Goal: Task Accomplishment & Management: Manage account settings

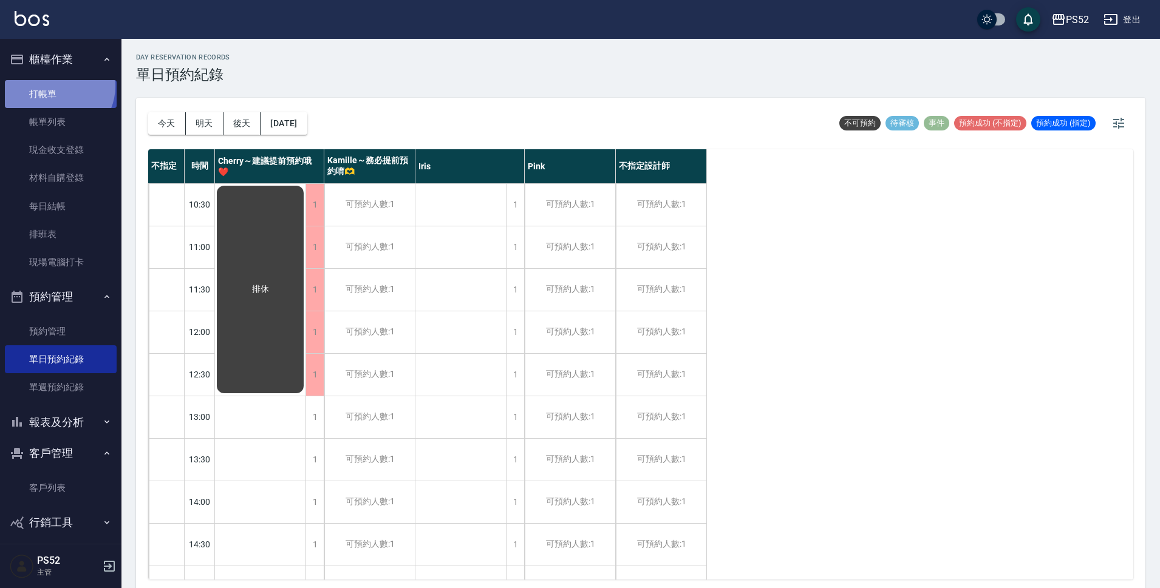
click at [55, 86] on link "打帳單" at bounding box center [61, 94] width 112 height 28
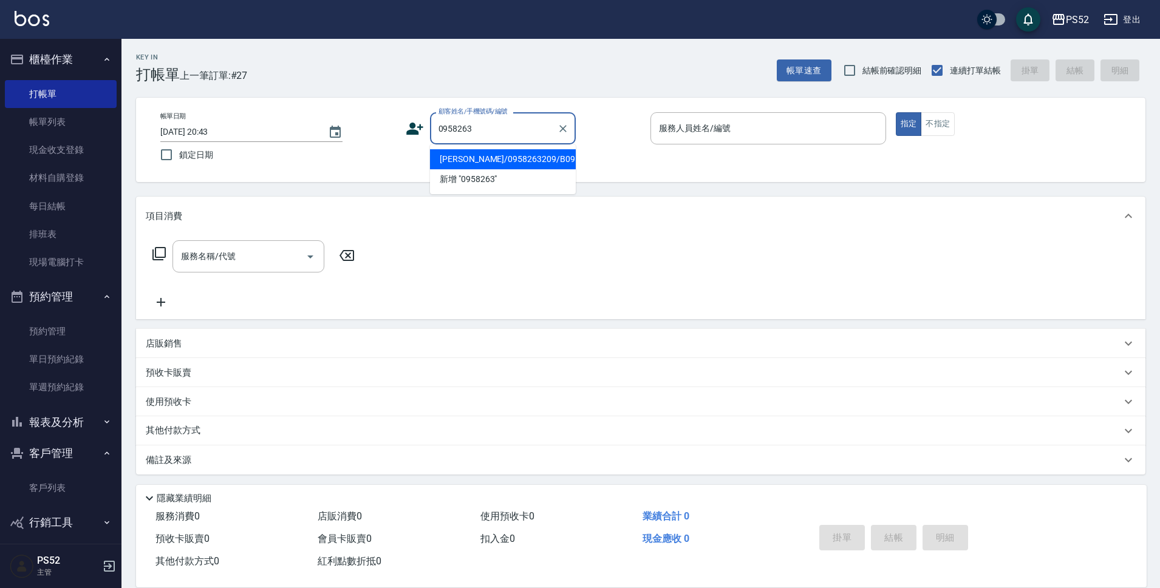
click at [457, 169] on li "曾泓予/0958263209/B0958263209" at bounding box center [503, 159] width 146 height 20
type input "曾泓予/0958263209/B0958263209"
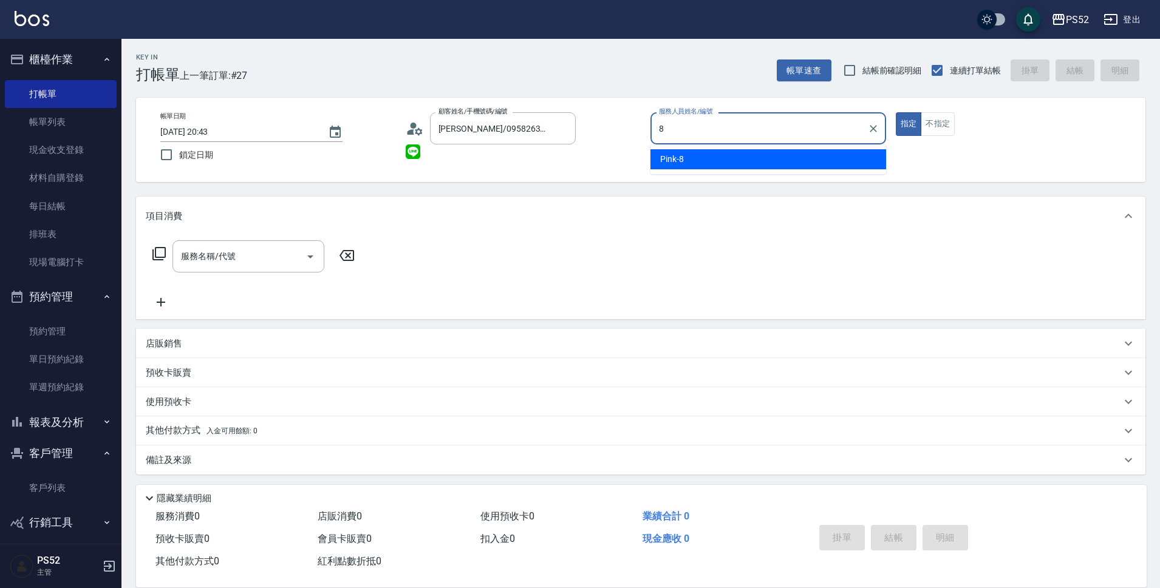
type input "8"
type button "true"
type input "Pink-8"
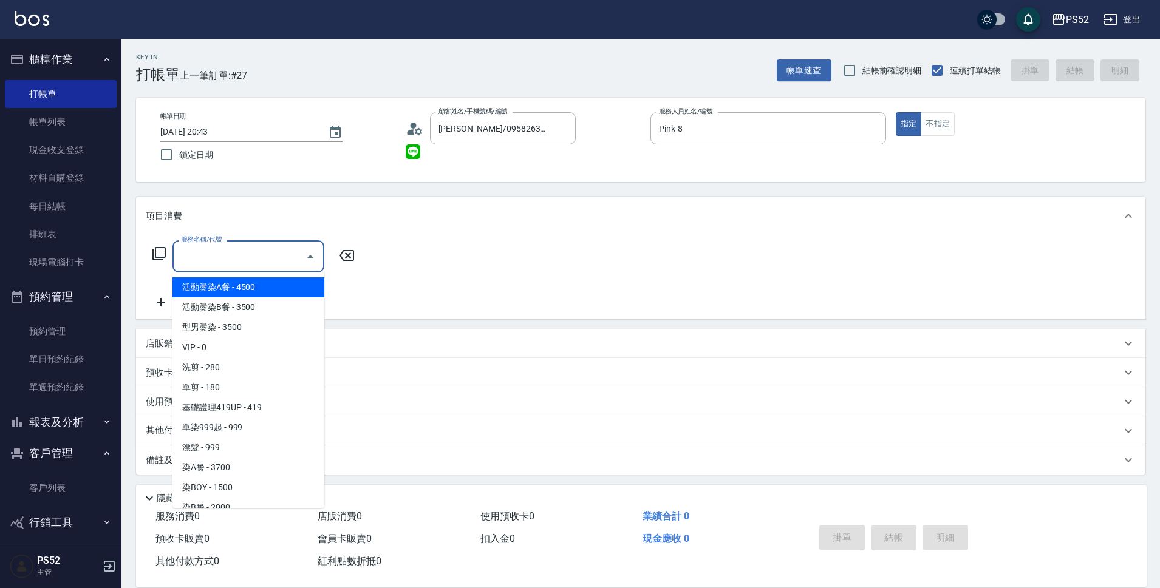
click at [213, 254] on input "服務名稱/代號" at bounding box center [239, 256] width 123 height 21
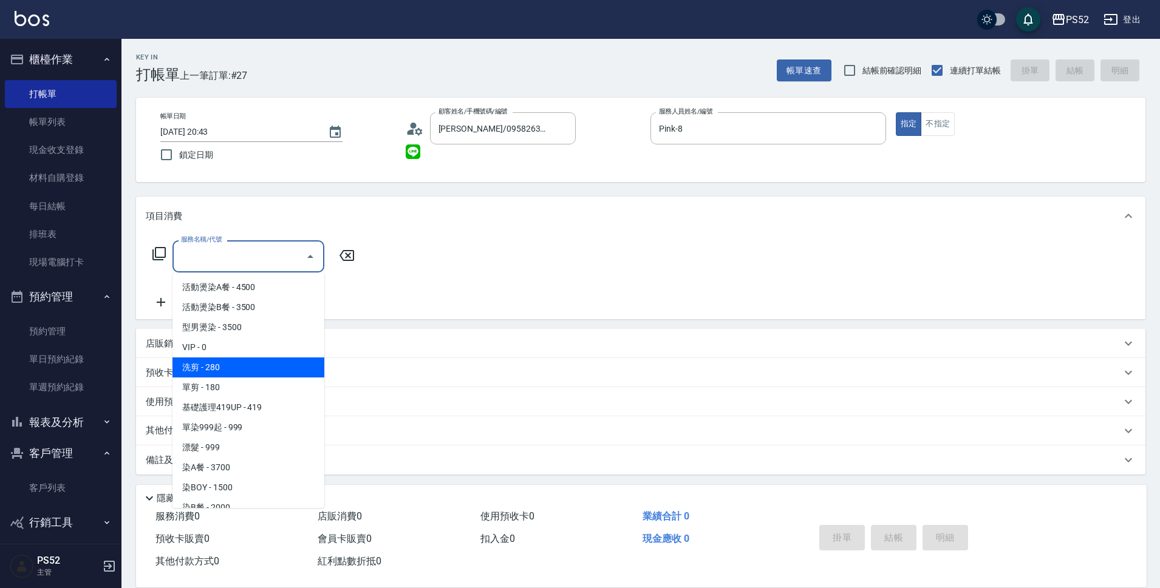
click at [243, 369] on span "洗剪 - 280" at bounding box center [248, 368] width 152 height 20
type input "洗剪(C1)"
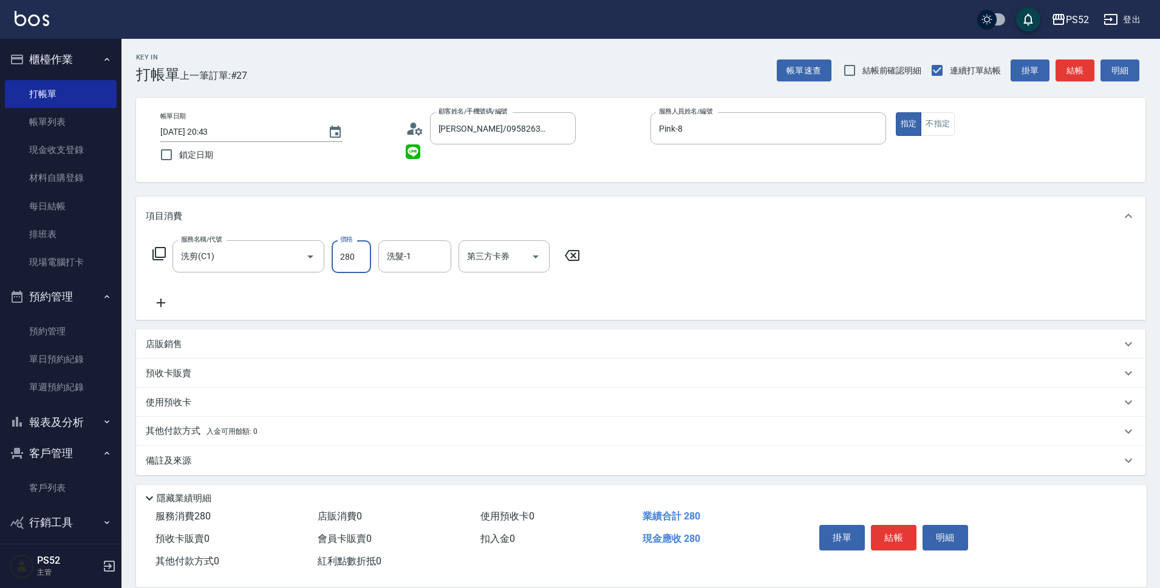
click at [338, 259] on input "280" at bounding box center [351, 256] width 39 height 33
type input "370"
click at [883, 535] on button "結帳" at bounding box center [894, 538] width 46 height 26
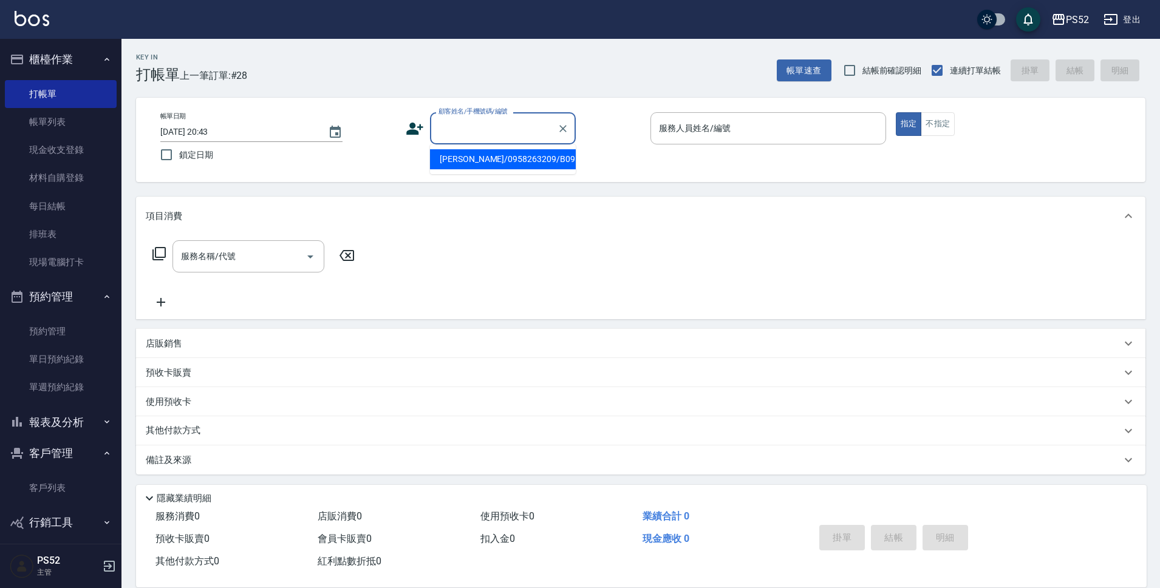
click at [499, 132] on input "顧客姓名/手機號碼/編號" at bounding box center [493, 128] width 117 height 21
click at [472, 132] on input "顧客姓名/手機號碼/編號" at bounding box center [493, 128] width 117 height 21
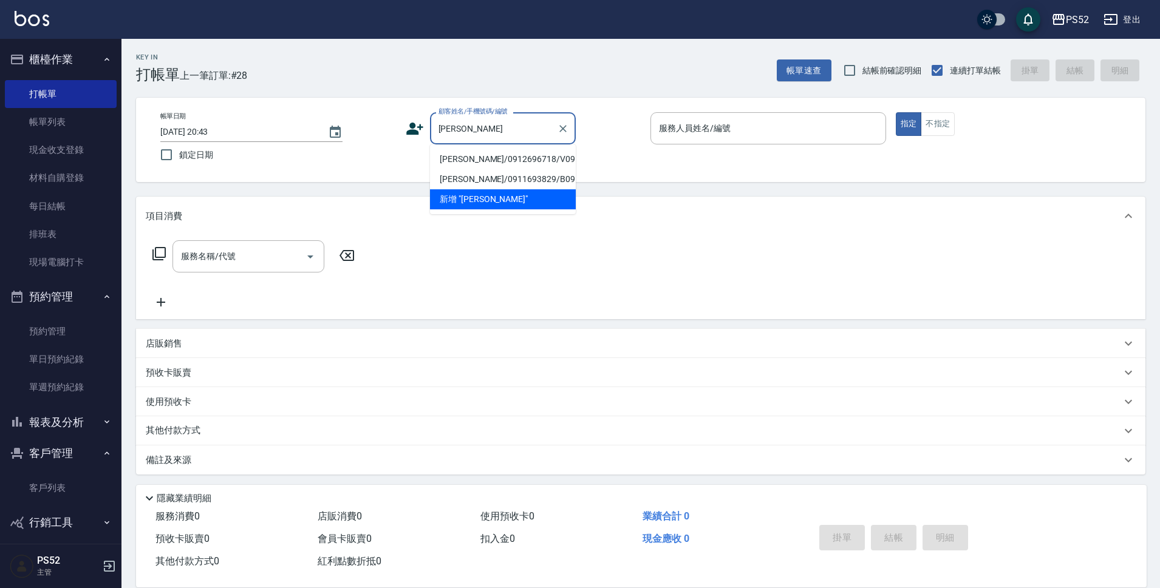
click at [471, 169] on li "郭明珠/0912696718/V0912696718" at bounding box center [503, 159] width 146 height 20
type input "郭明珠/0912696718/V0912696718"
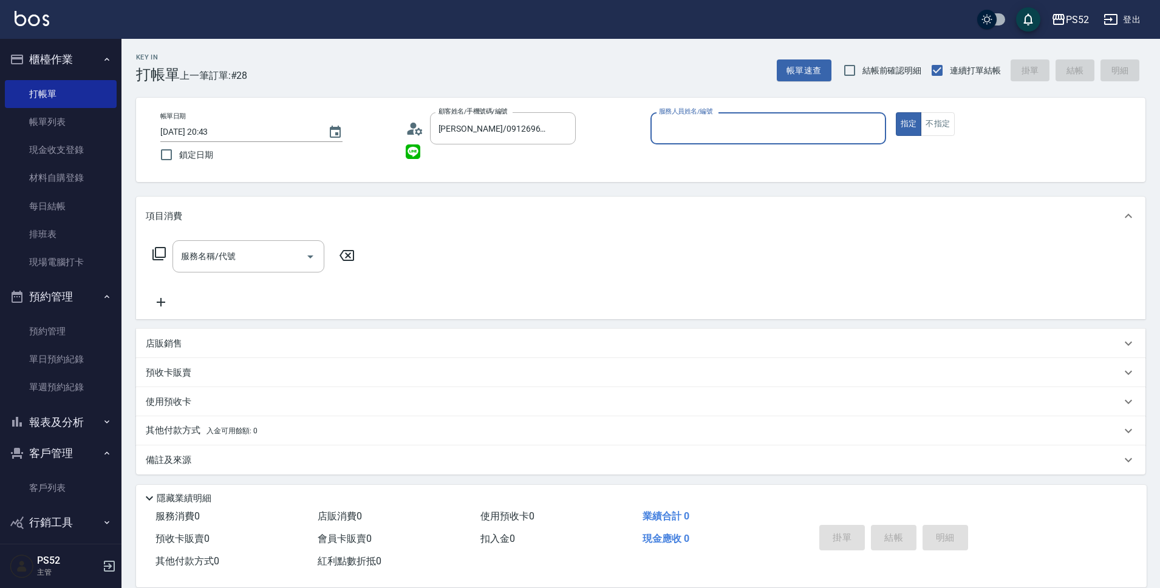
click at [724, 135] on input "服務人員姓名/編號" at bounding box center [768, 128] width 225 height 21
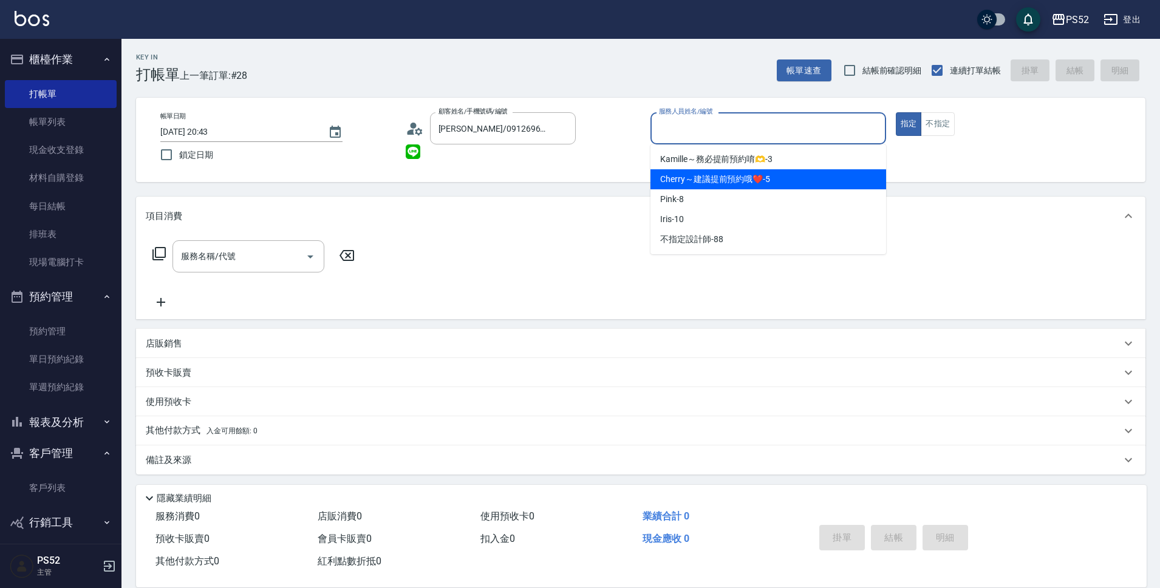
click at [689, 177] on span "Cherry～建議提前預約哦❤️ -5" at bounding box center [715, 179] width 110 height 13
type input "Cherry～建議提前預約哦❤️-5"
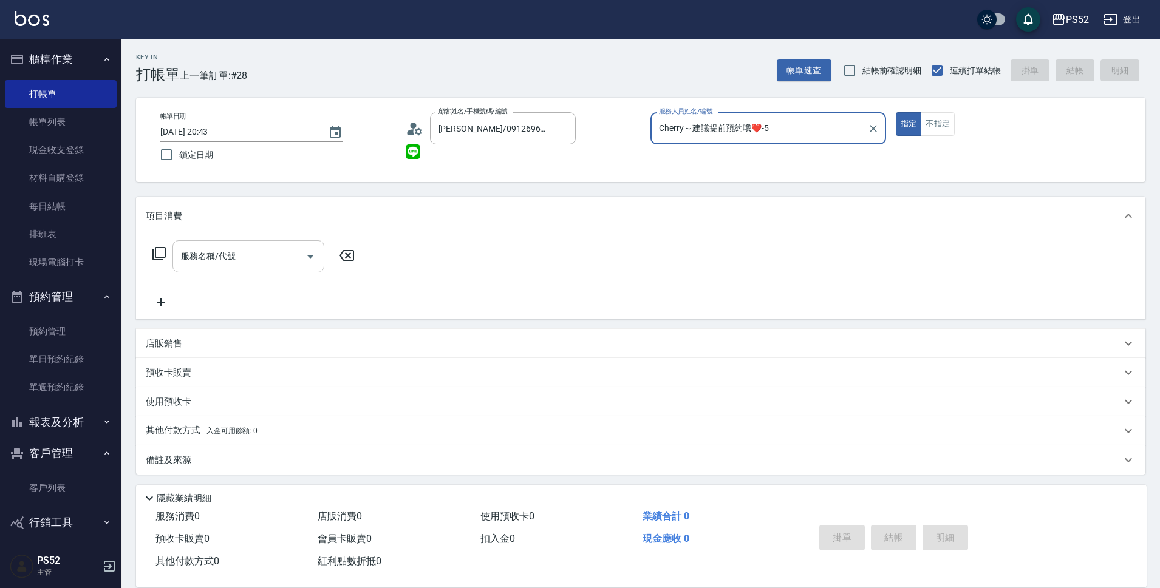
click at [280, 248] on input "服務名稱/代號" at bounding box center [239, 256] width 123 height 21
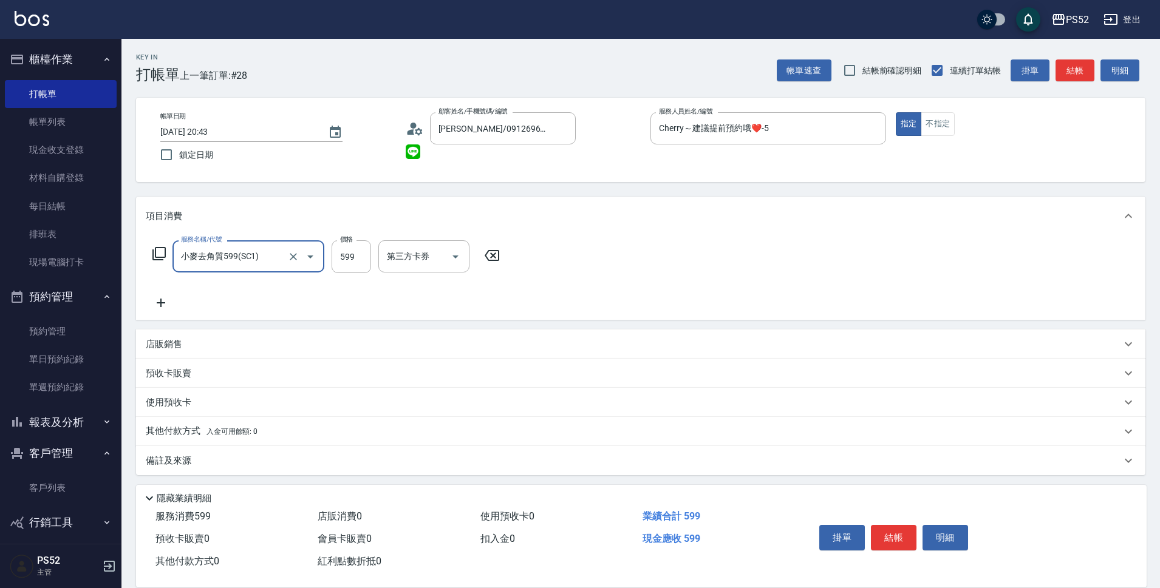
type input "小麥去角質599(SC1)"
type input "540"
click at [602, 251] on input "第三方卡券" at bounding box center [575, 256] width 62 height 21
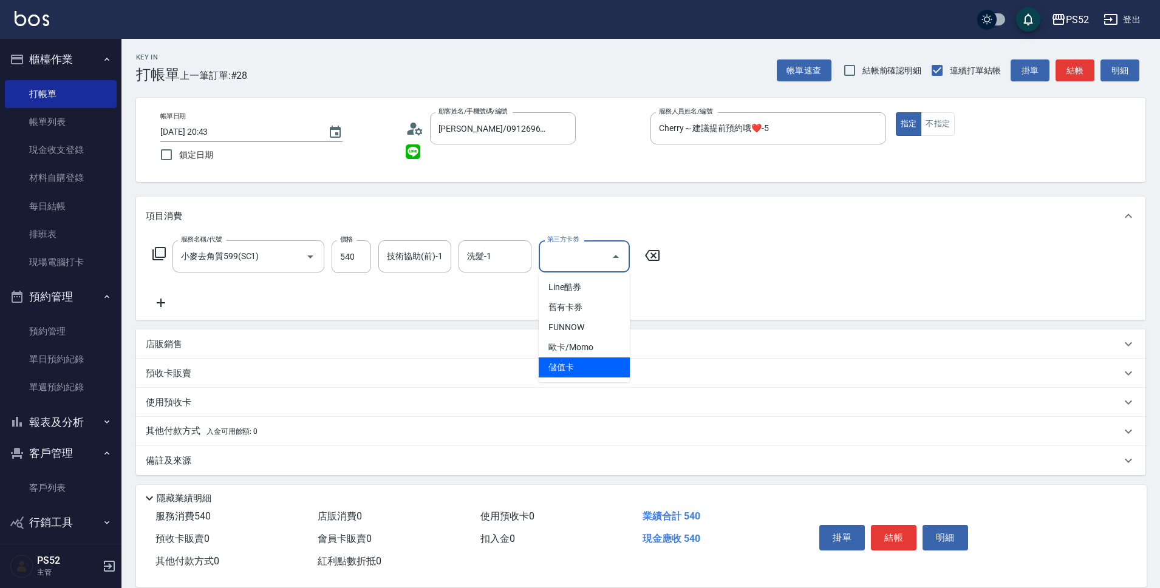
click at [558, 368] on span "儲值卡" at bounding box center [584, 368] width 91 height 20
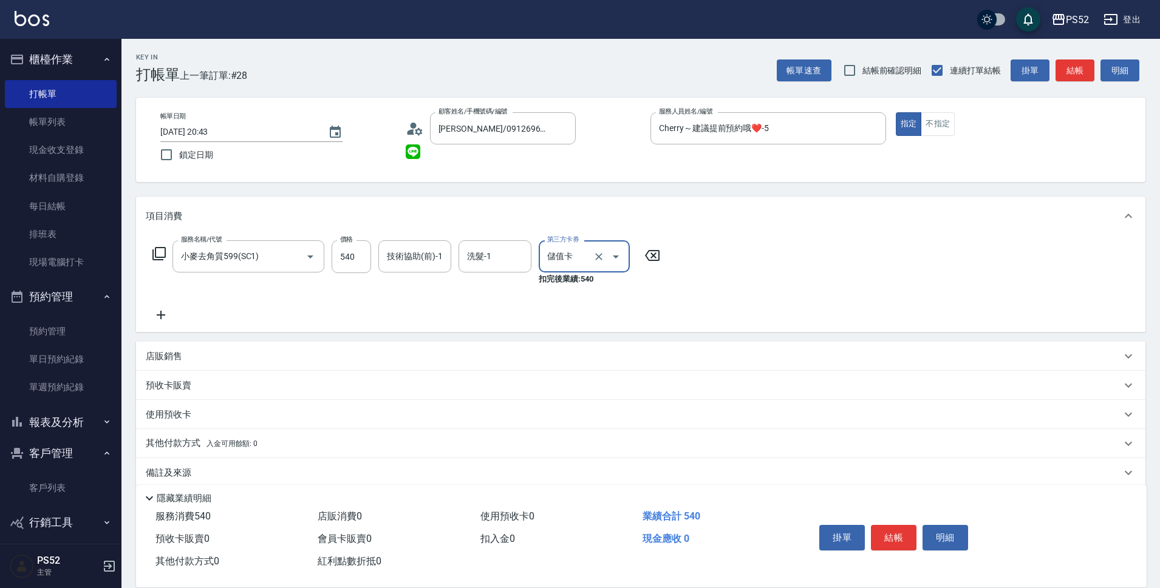
type input "儲值卡"
click at [897, 531] on button "結帳" at bounding box center [894, 538] width 46 height 26
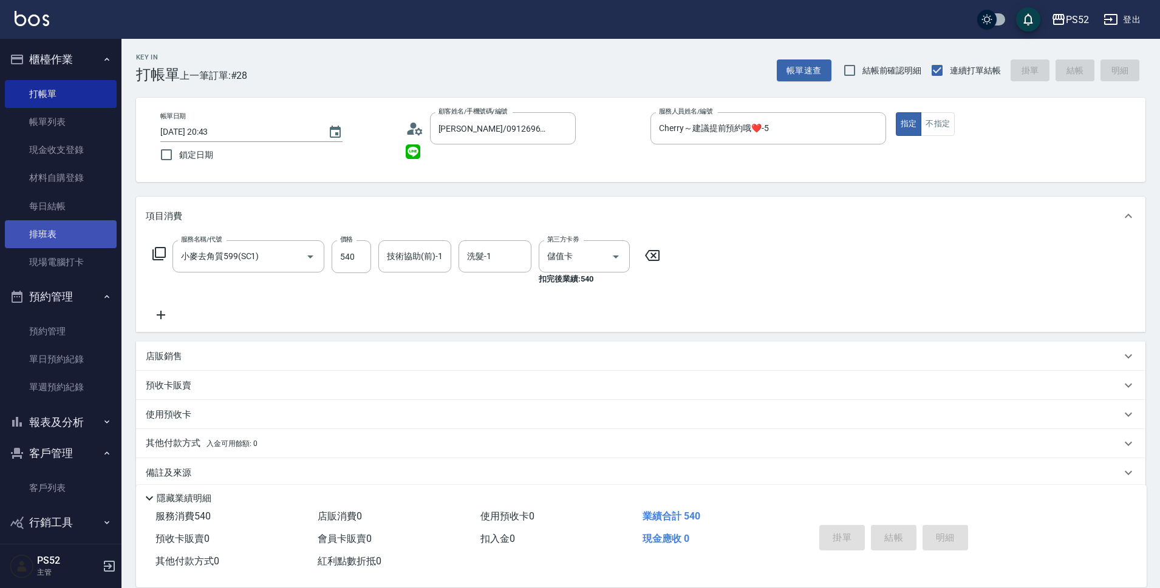
type input "2025/09/07 20:44"
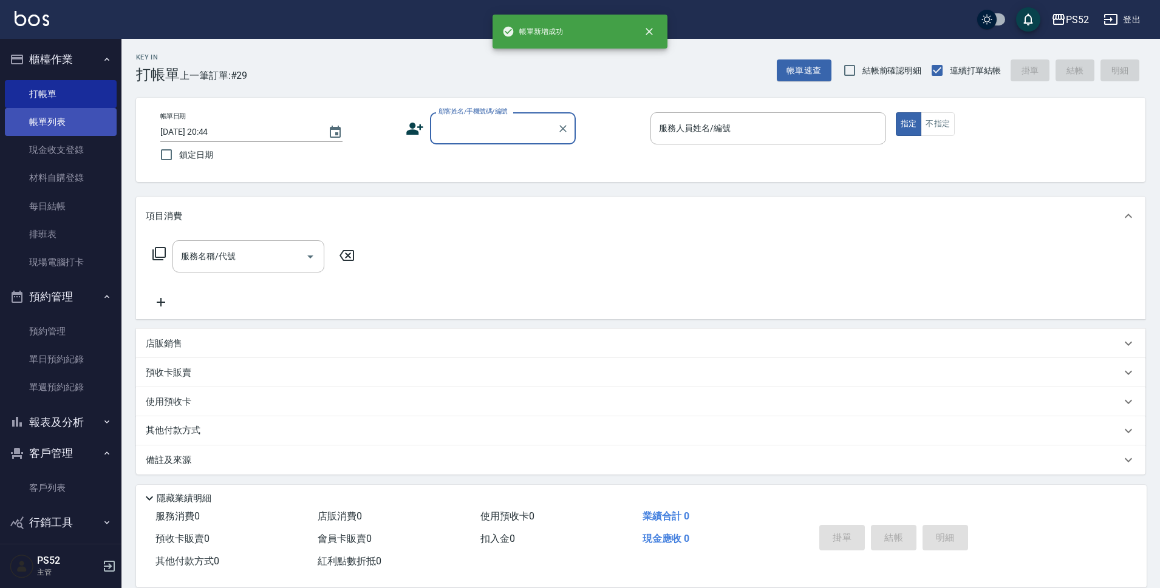
click at [47, 128] on link "帳單列表" at bounding box center [61, 122] width 112 height 28
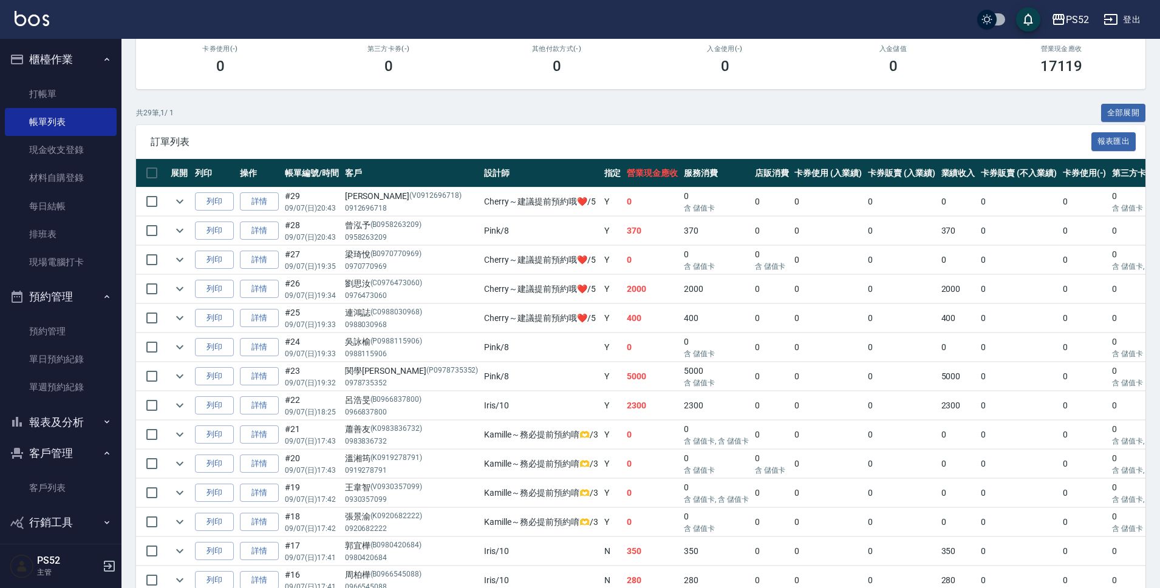
scroll to position [243, 0]
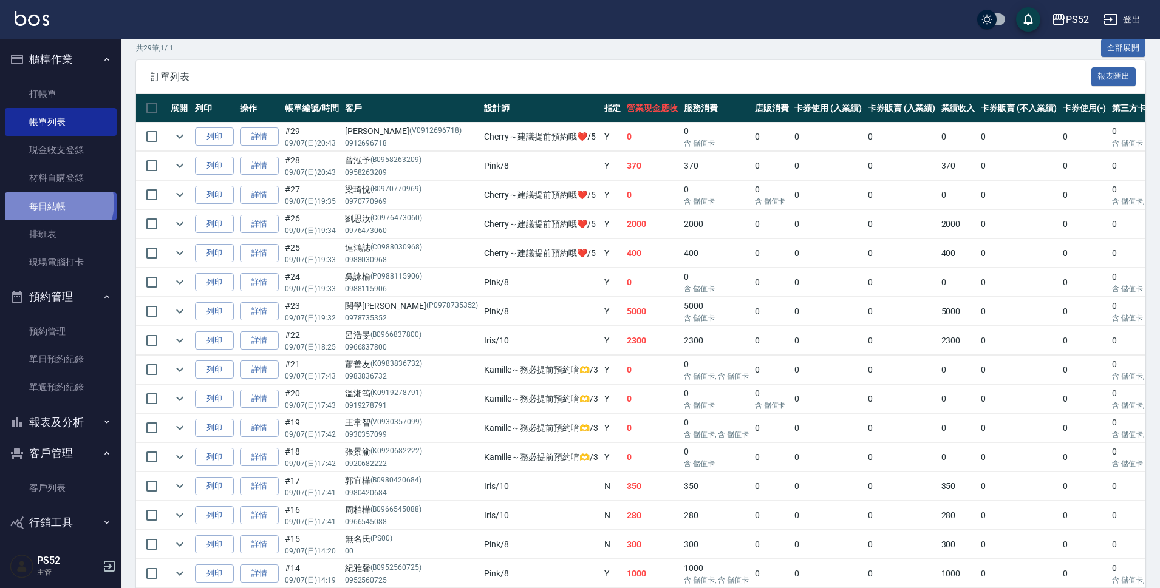
click at [57, 203] on link "每日結帳" at bounding box center [61, 206] width 112 height 28
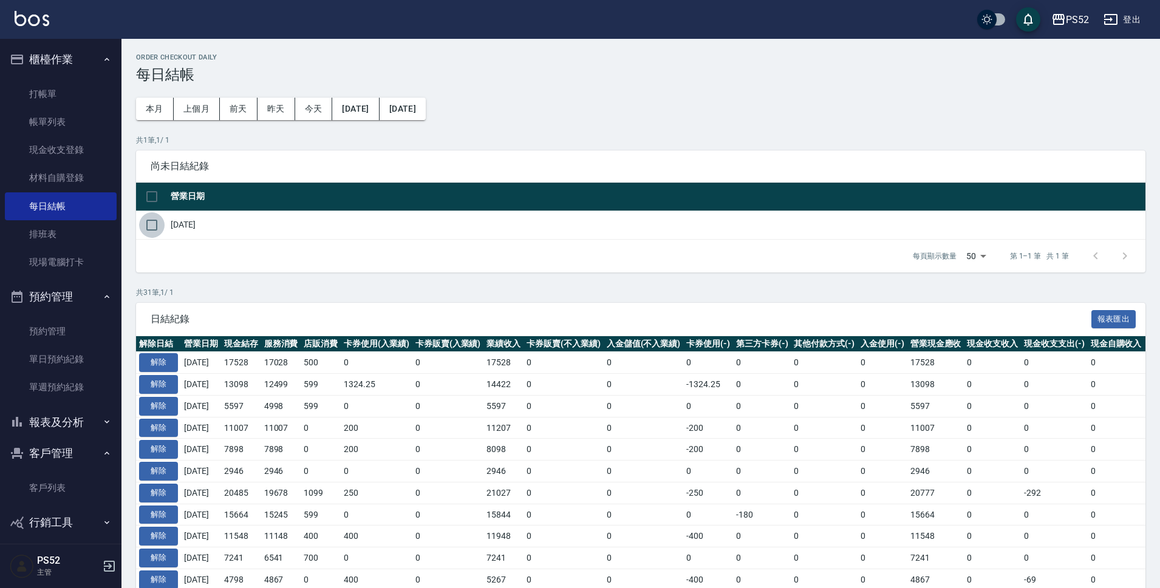
click at [146, 231] on input "checkbox" at bounding box center [152, 226] width 26 height 26
checkbox input "true"
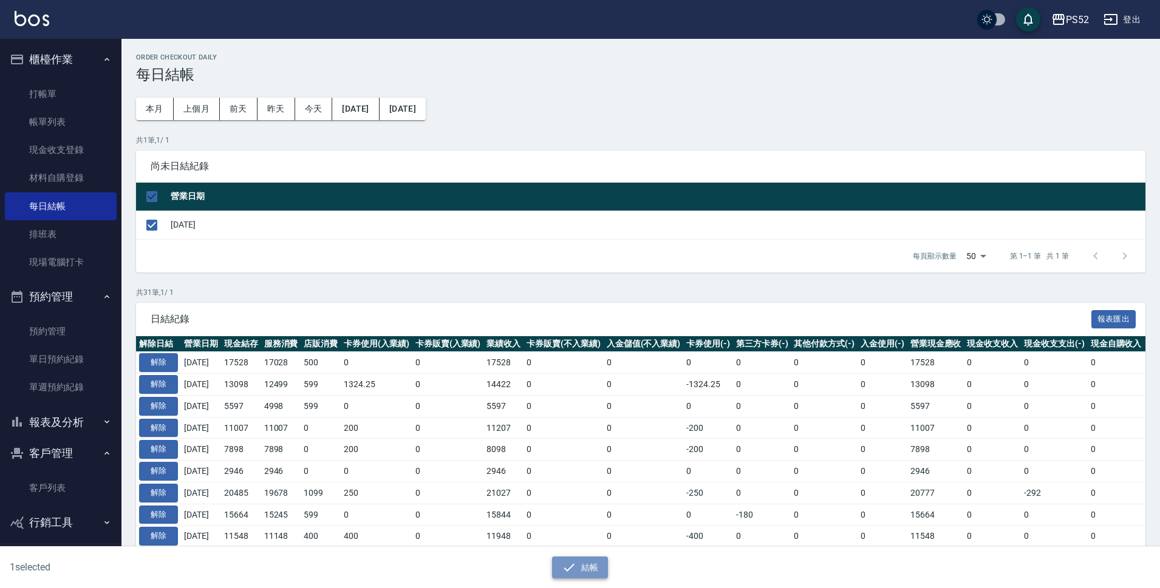
click at [572, 568] on icon "button" at bounding box center [569, 567] width 15 height 15
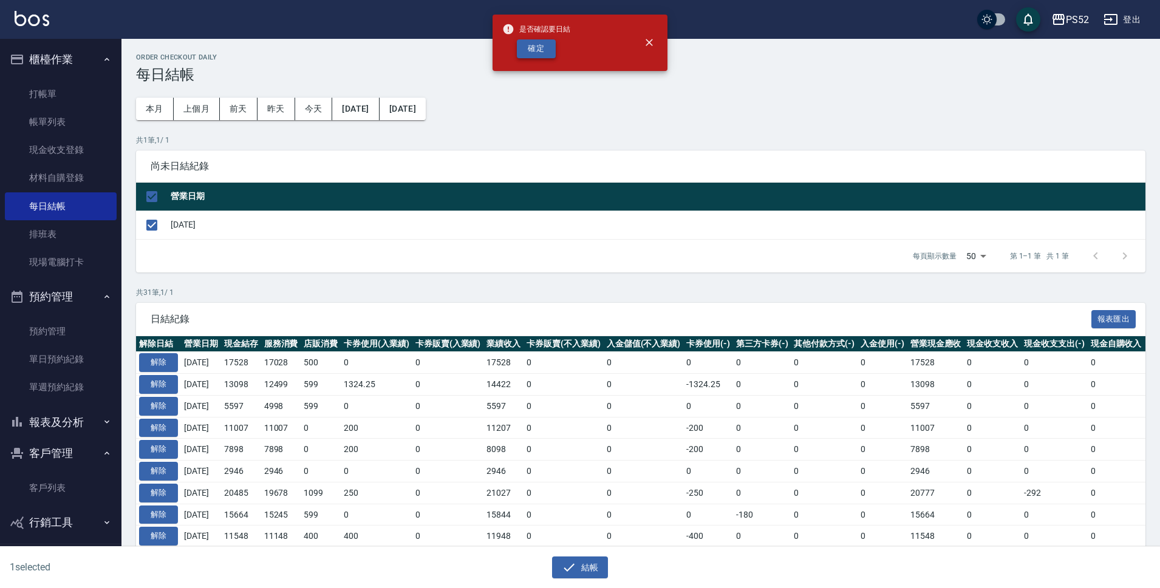
click at [522, 40] on button "確定" at bounding box center [536, 48] width 39 height 19
checkbox input "false"
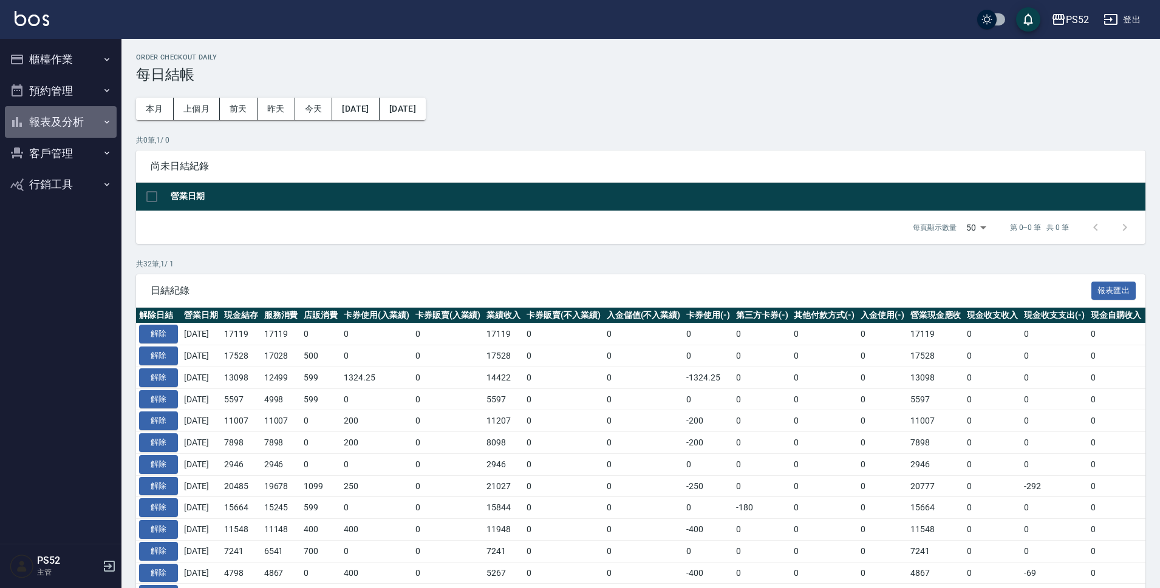
click at [89, 131] on button "報表及分析" at bounding box center [61, 122] width 112 height 32
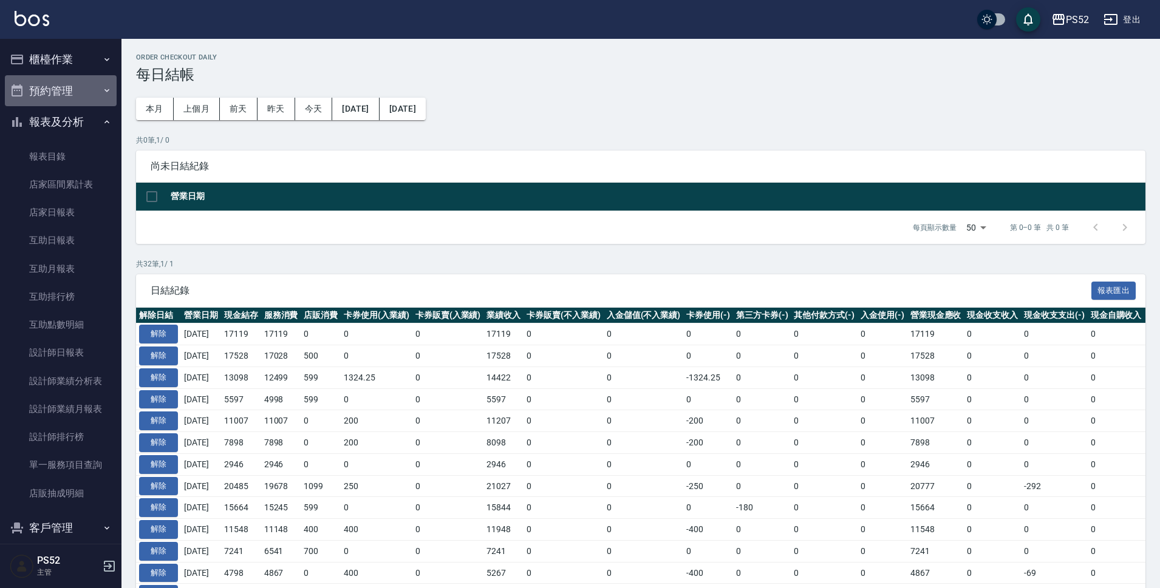
click at [75, 98] on button "預約管理" at bounding box center [61, 91] width 112 height 32
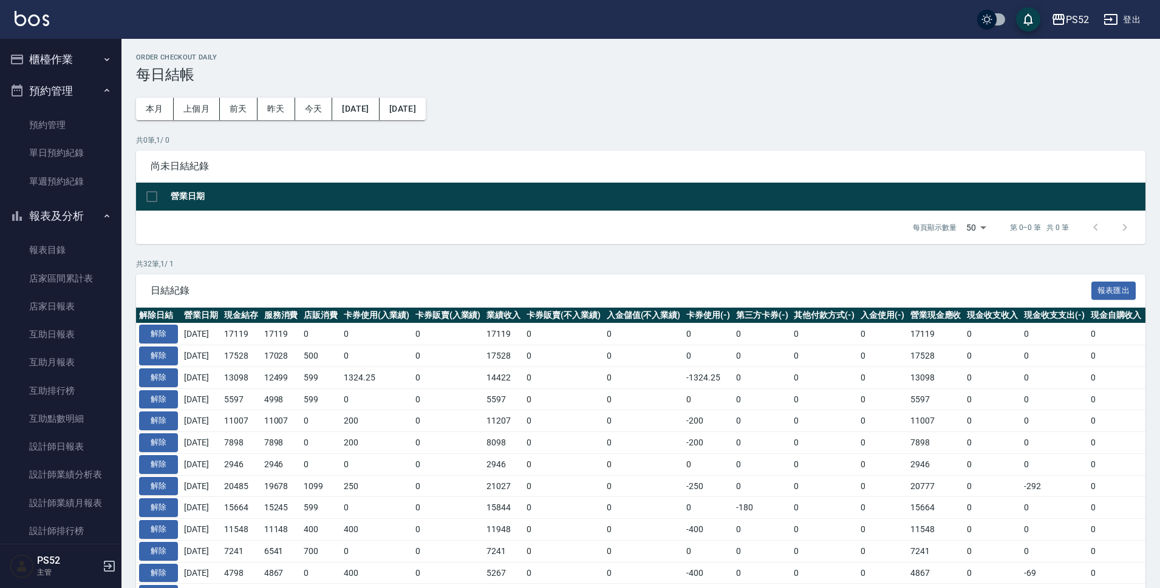
click at [83, 67] on button "櫃檯作業" at bounding box center [61, 60] width 112 height 32
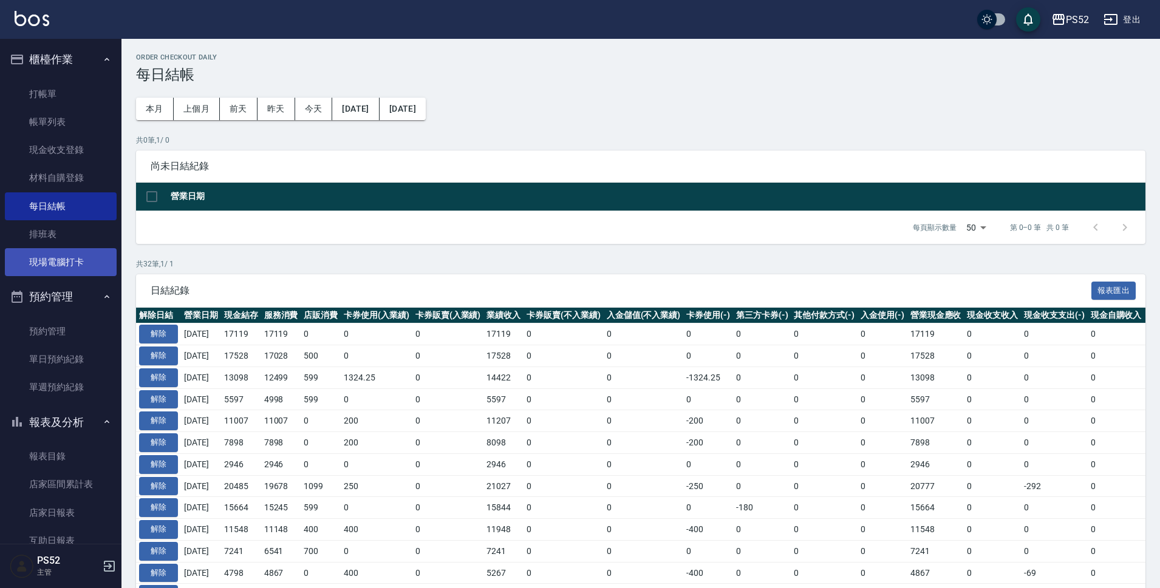
click at [53, 274] on link "現場電腦打卡" at bounding box center [61, 262] width 112 height 28
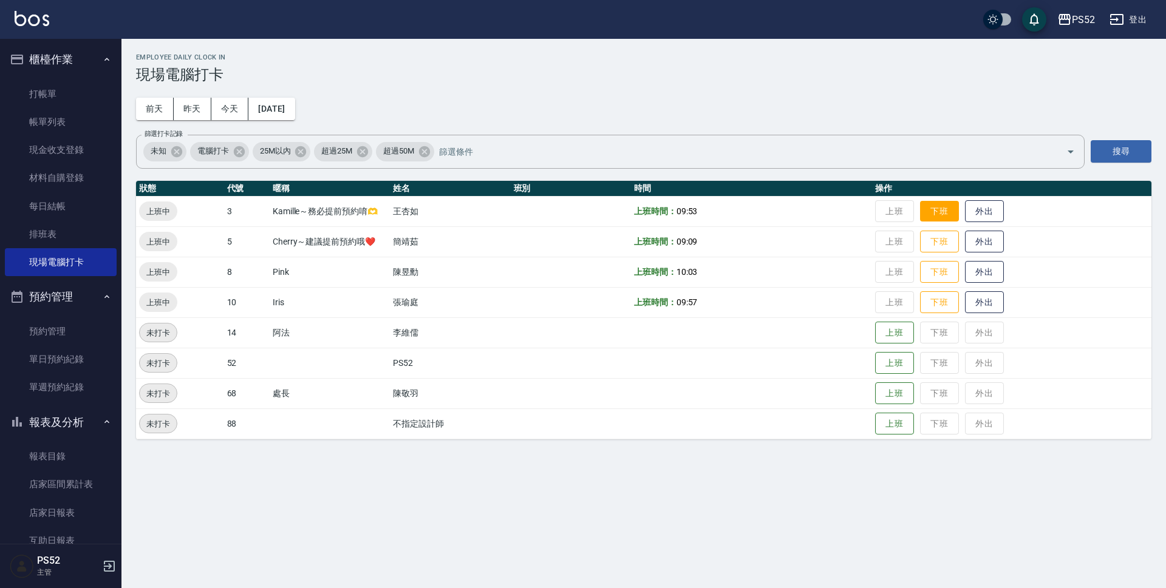
click at [937, 222] on button "下班" at bounding box center [939, 211] width 39 height 21
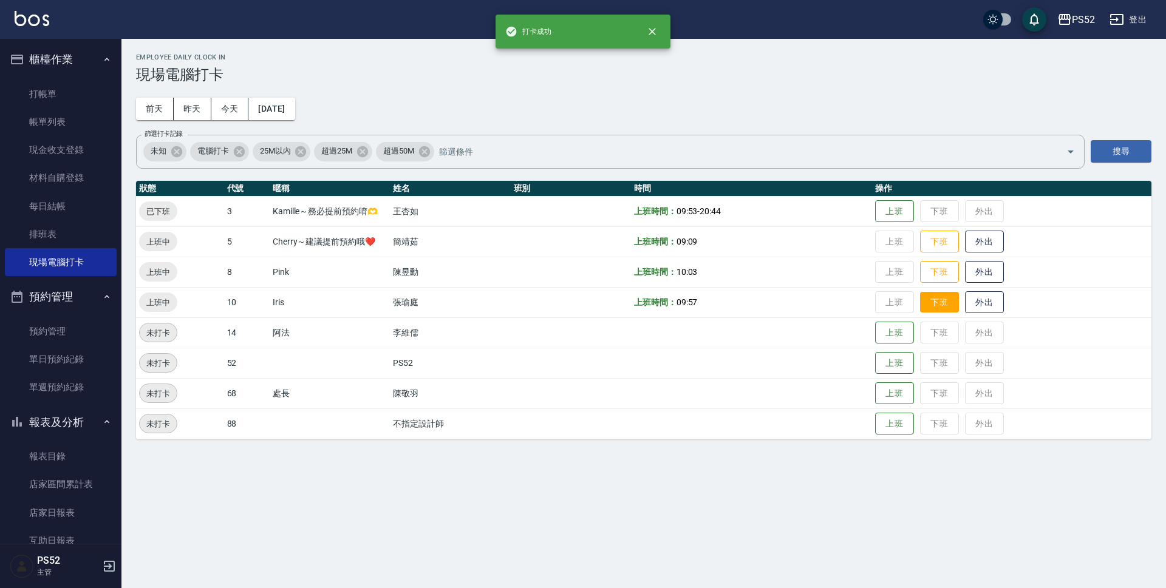
click at [941, 307] on button "下班" at bounding box center [939, 302] width 39 height 21
click at [934, 272] on button "下班" at bounding box center [939, 272] width 39 height 21
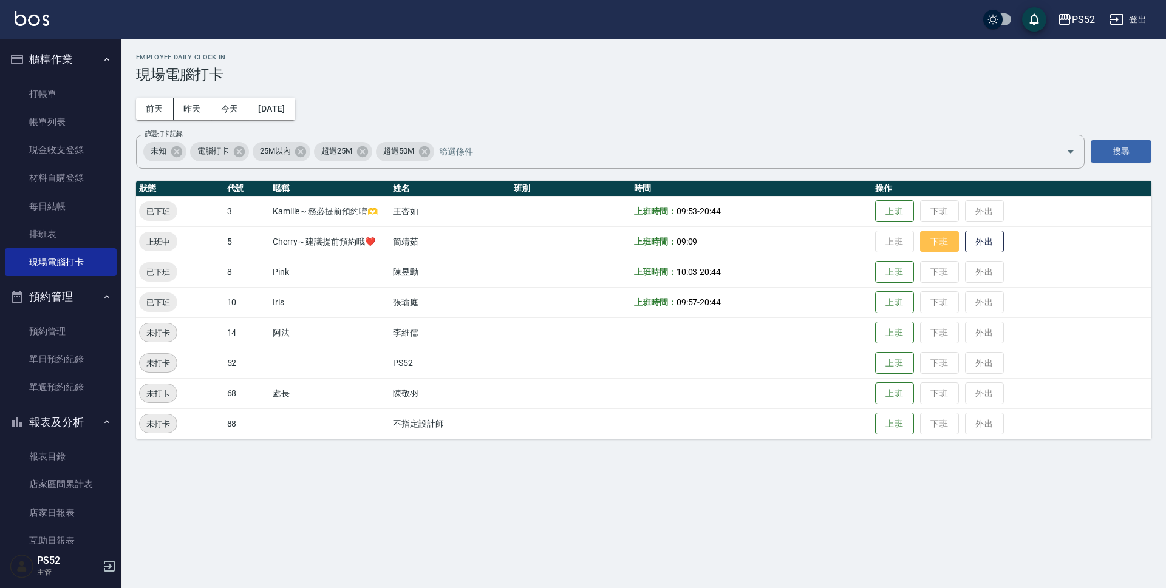
click at [937, 246] on button "下班" at bounding box center [939, 241] width 39 height 21
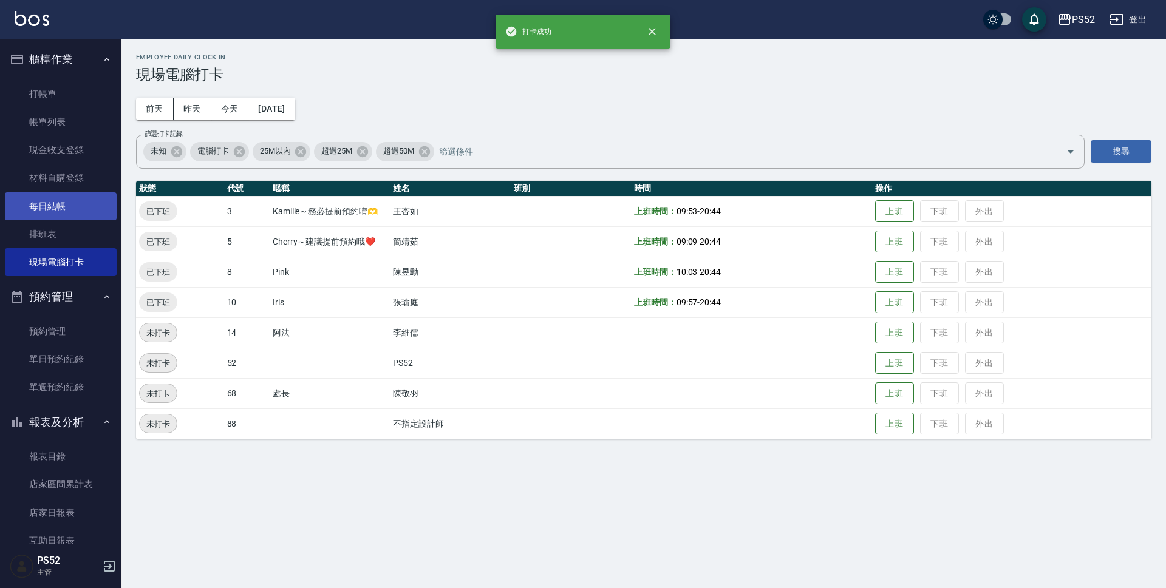
click at [46, 203] on link "每日結帳" at bounding box center [61, 206] width 112 height 28
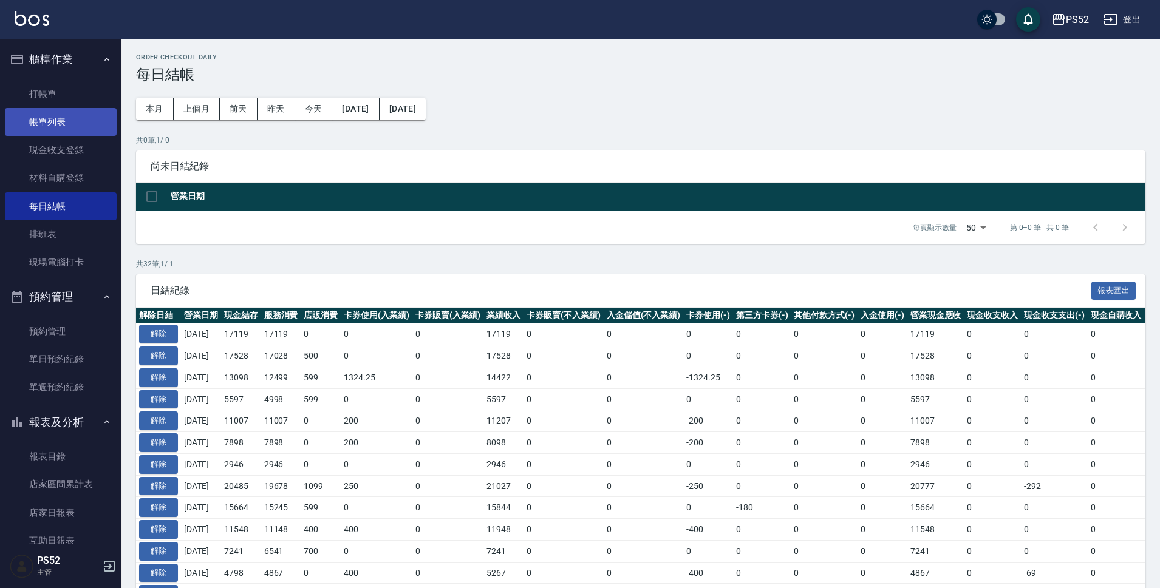
click at [40, 120] on link "帳單列表" at bounding box center [61, 122] width 112 height 28
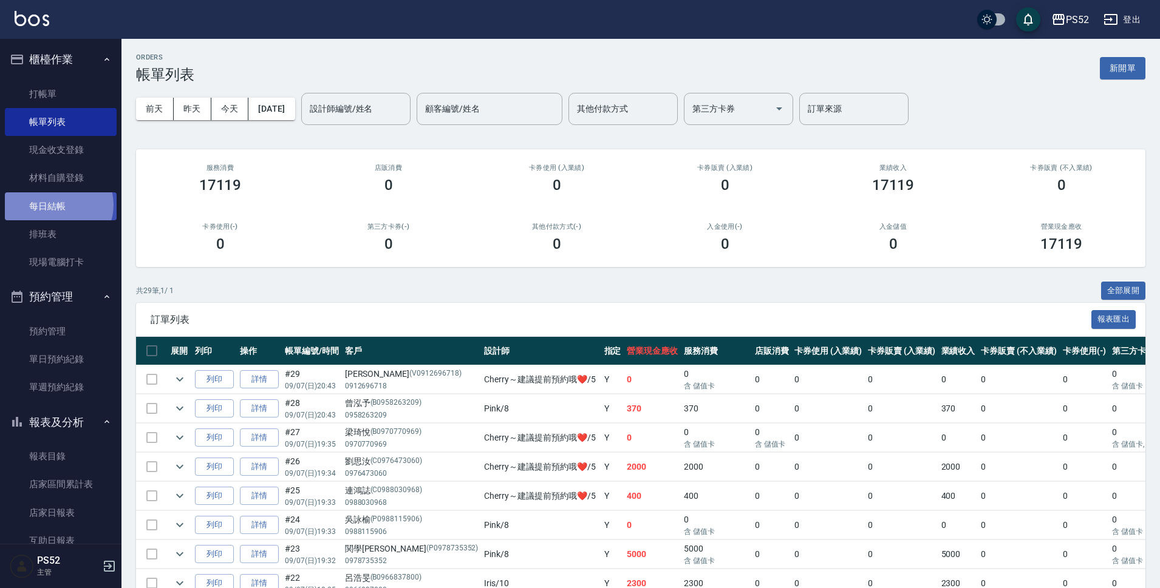
click at [57, 205] on link "每日結帳" at bounding box center [61, 206] width 112 height 28
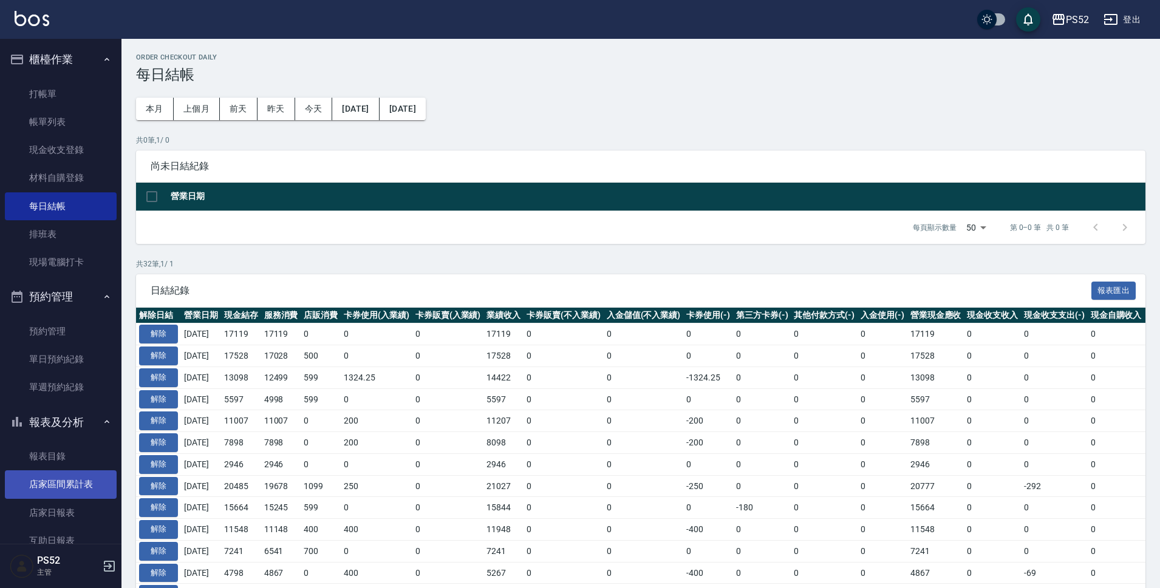
click at [78, 474] on link "店家區間累計表" at bounding box center [61, 485] width 112 height 28
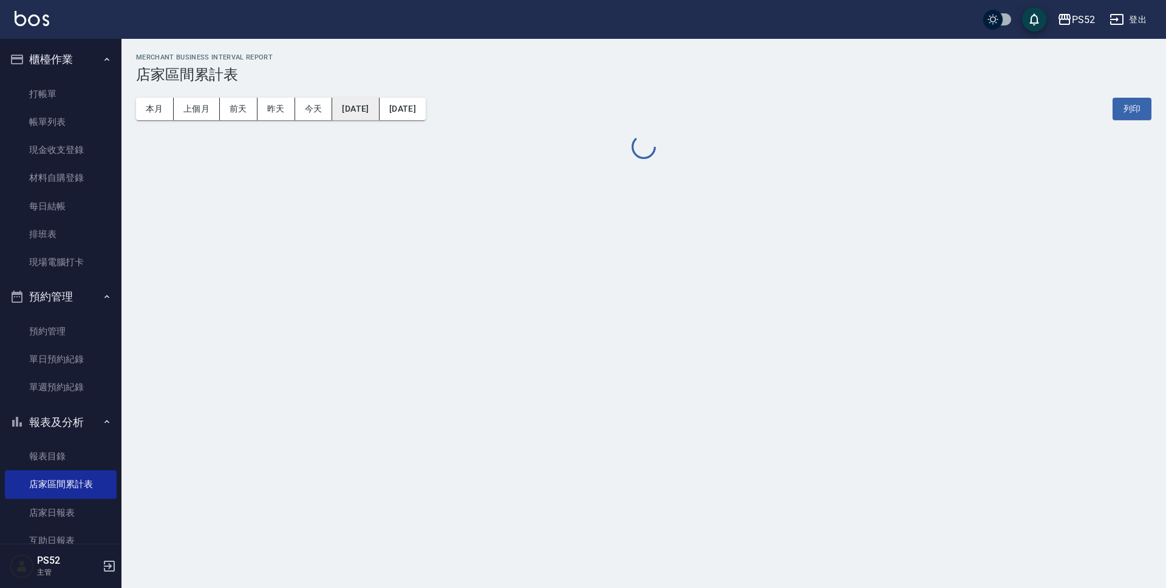
click at [359, 111] on button "[DATE]" at bounding box center [355, 109] width 47 height 22
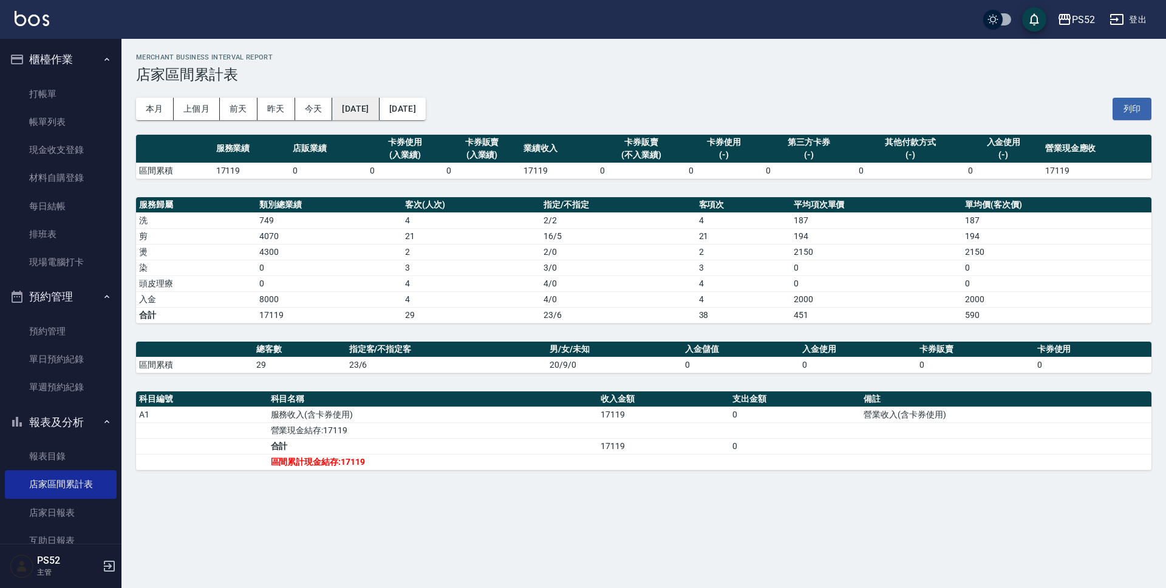
click at [363, 106] on button "[DATE]" at bounding box center [355, 109] width 47 height 22
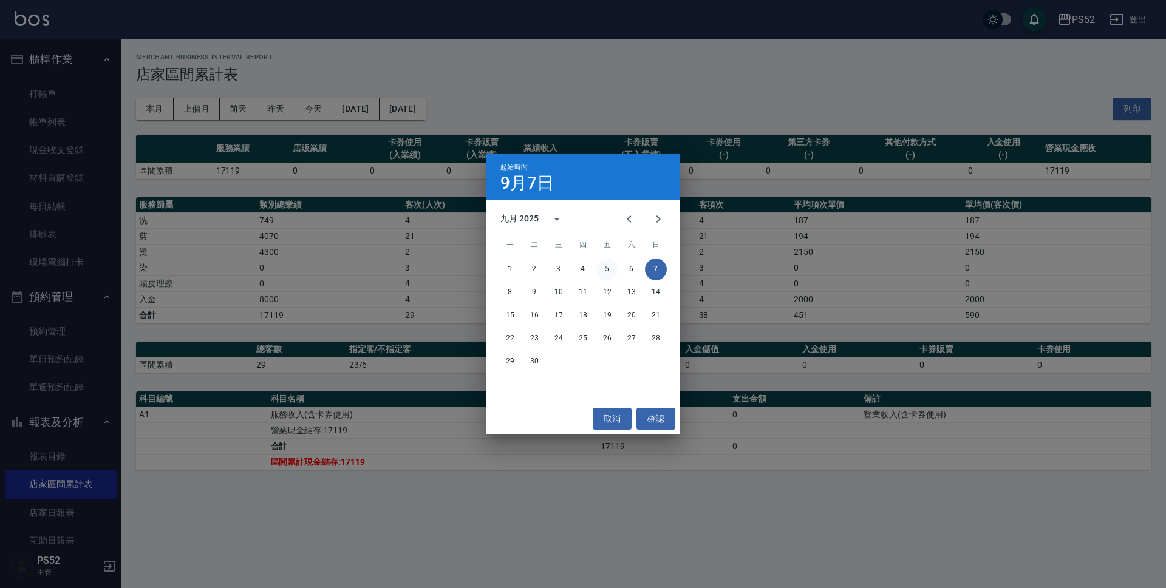
click at [604, 271] on button "5" at bounding box center [607, 270] width 22 height 22
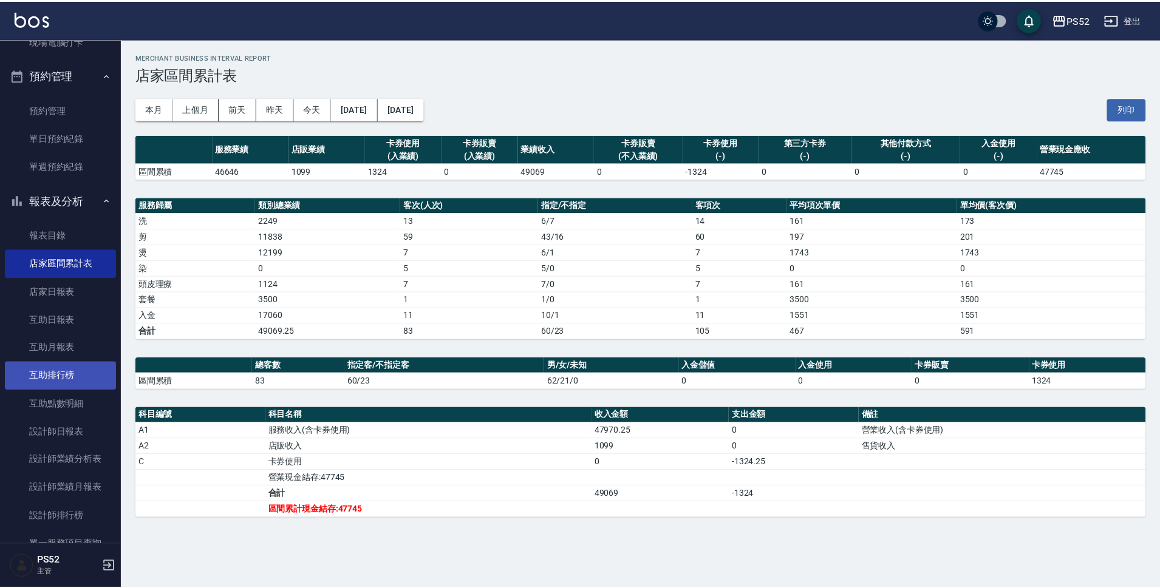
scroll to position [223, 0]
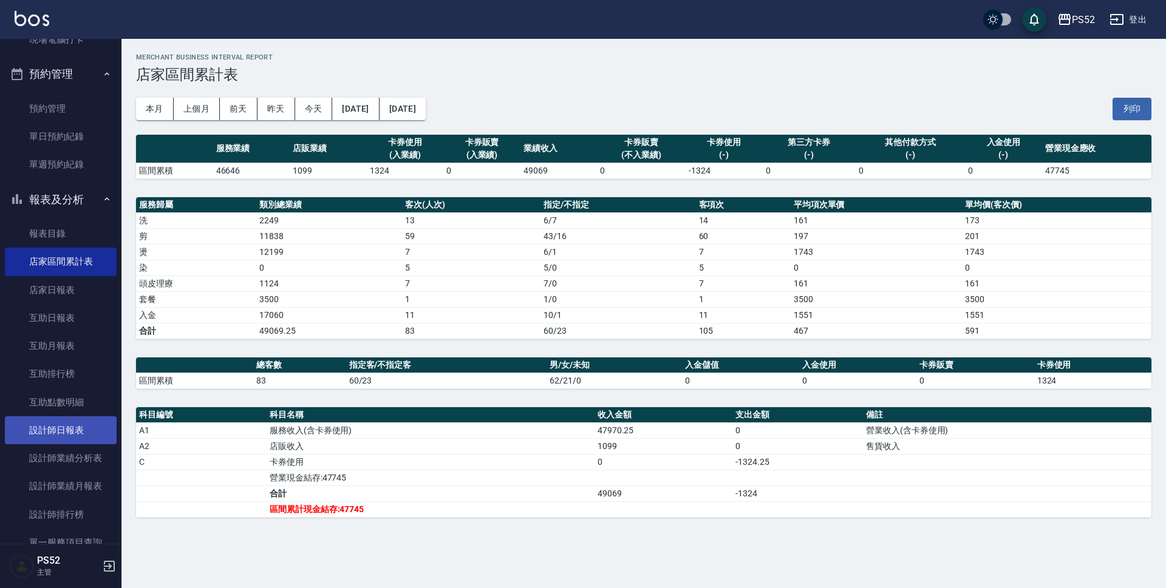
click at [66, 423] on link "設計師日報表" at bounding box center [61, 431] width 112 height 28
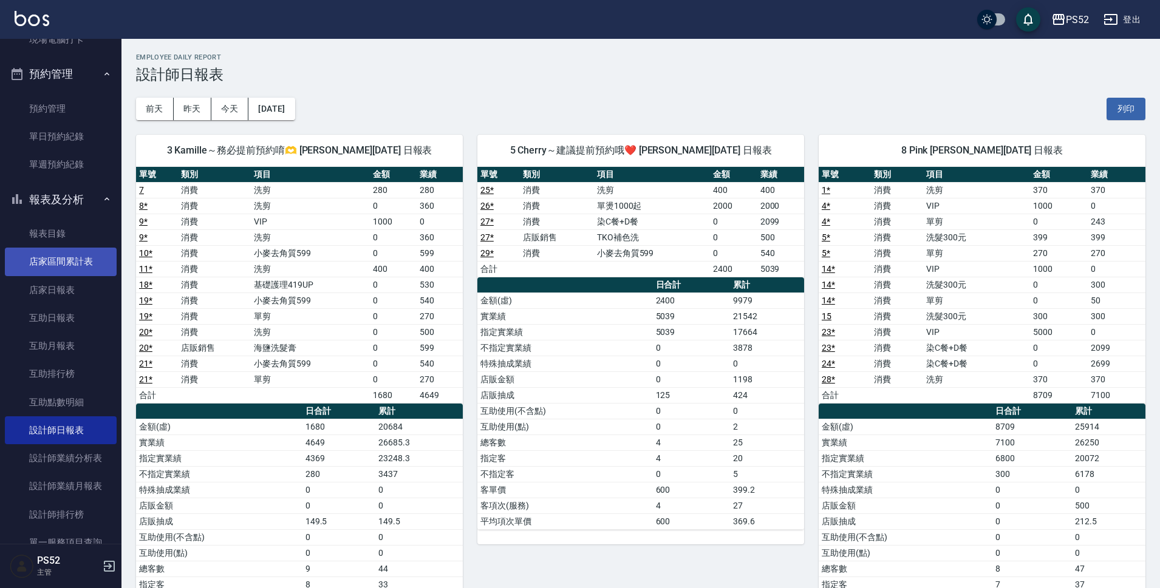
click at [96, 257] on link "店家區間累計表" at bounding box center [61, 262] width 112 height 28
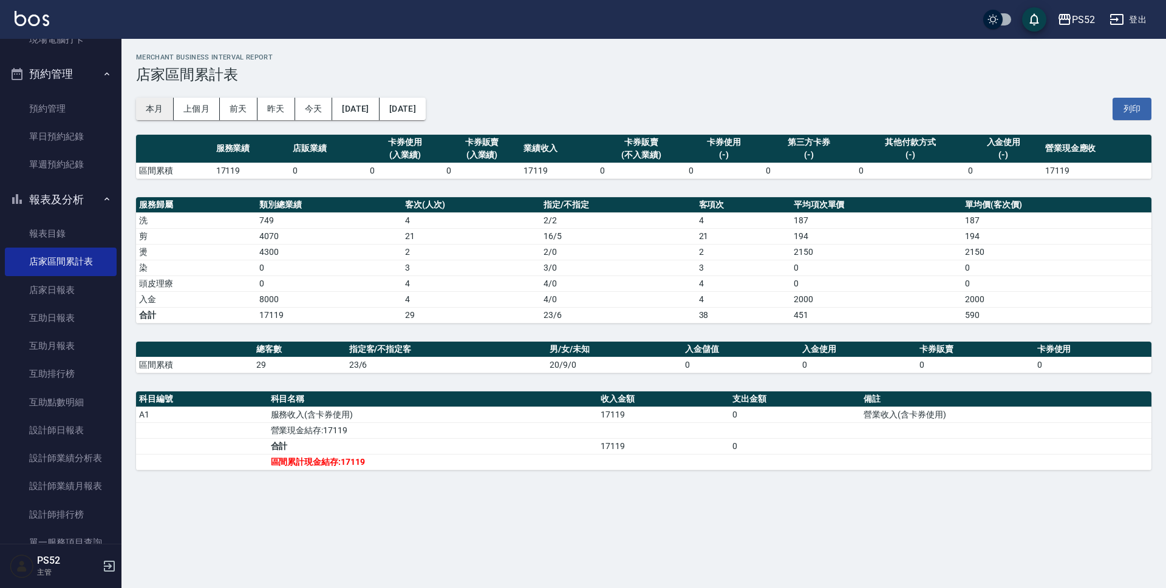
click at [156, 112] on button "本月" at bounding box center [155, 109] width 38 height 22
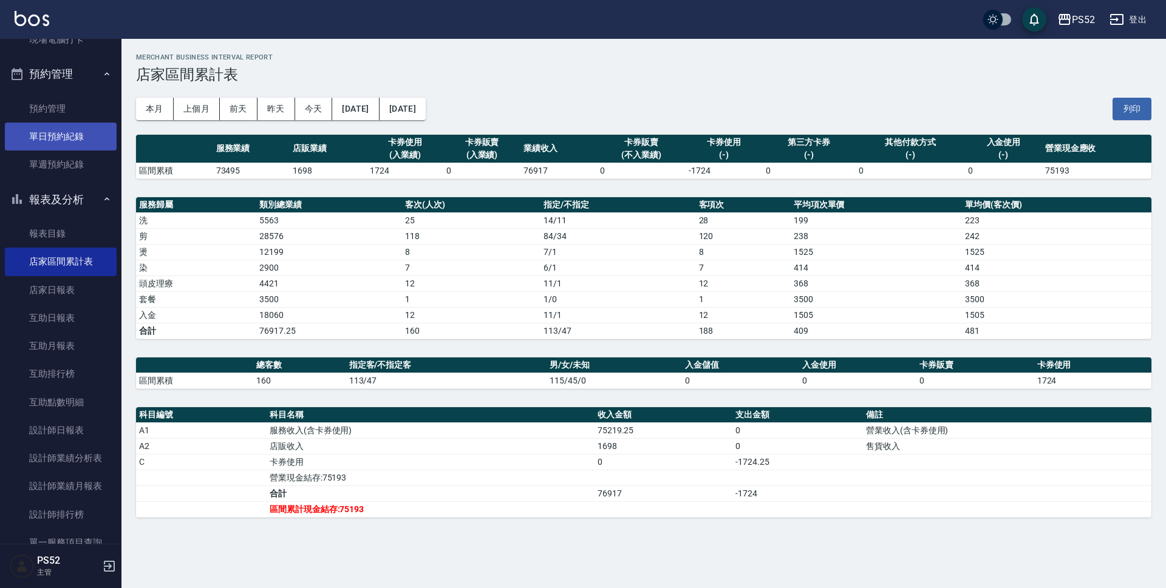
click at [51, 129] on link "單日預約紀錄" at bounding box center [61, 137] width 112 height 28
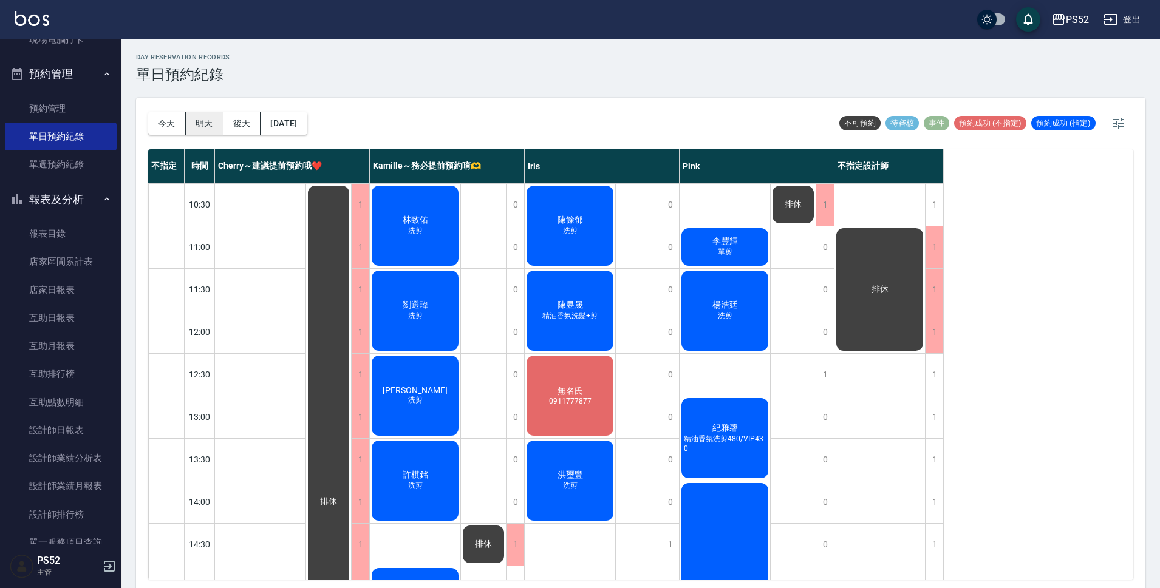
click at [212, 124] on button "明天" at bounding box center [205, 123] width 38 height 22
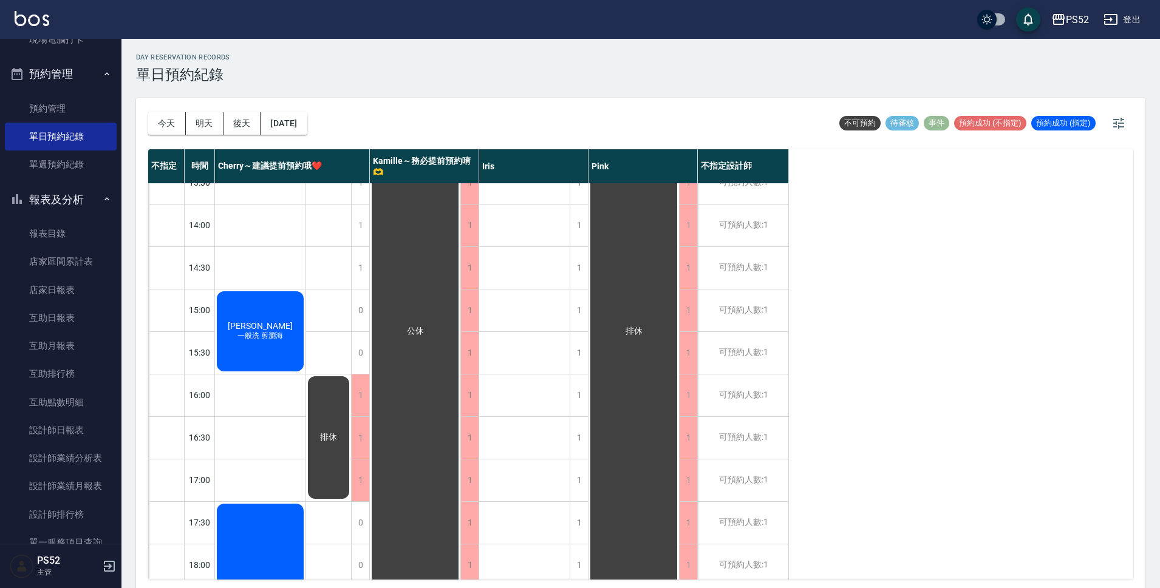
scroll to position [242, 0]
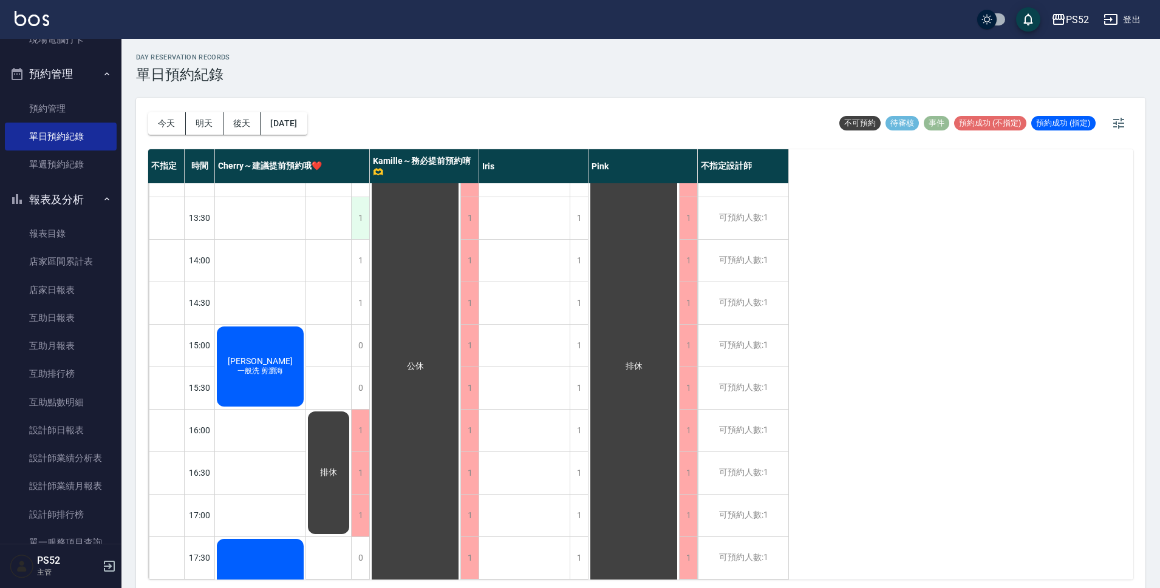
click at [356, 225] on div "1" at bounding box center [360, 218] width 18 height 42
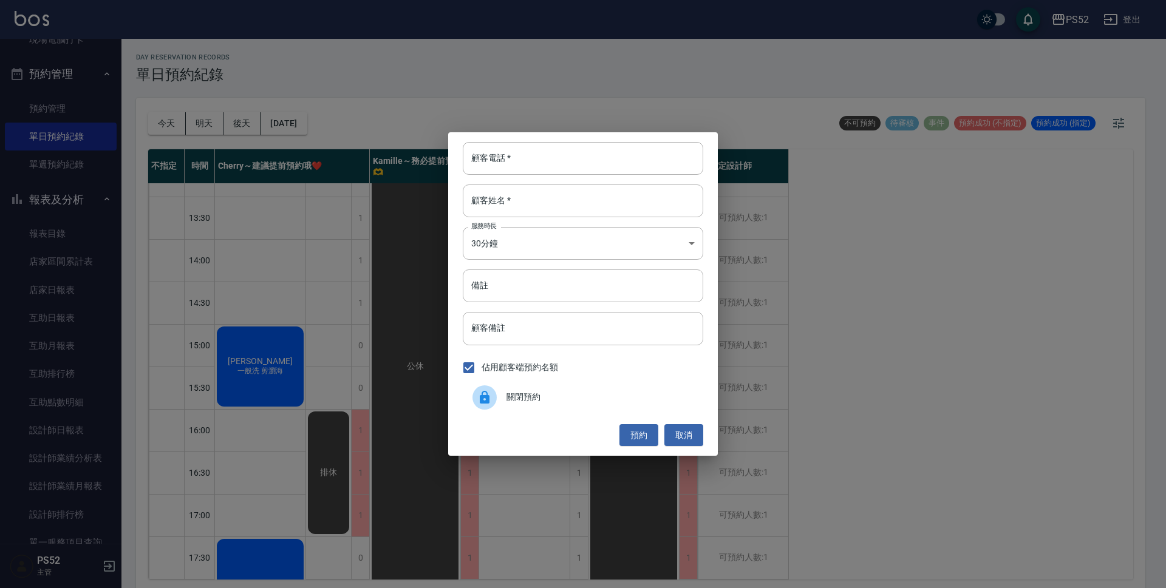
click at [582, 393] on span "關閉預約" at bounding box center [599, 397] width 187 height 13
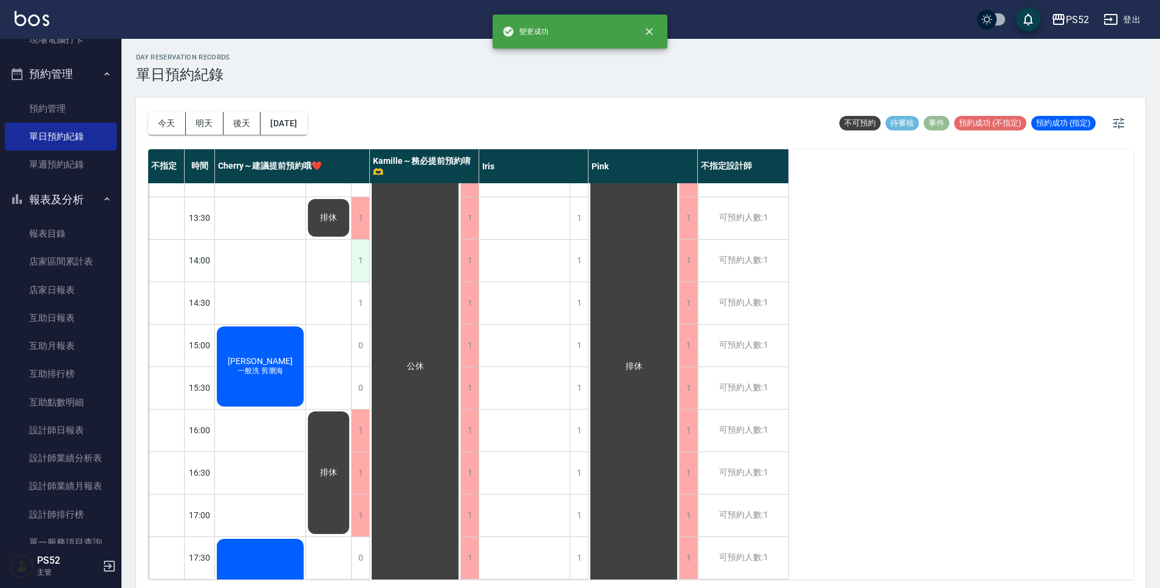
click at [359, 272] on div "1" at bounding box center [360, 261] width 18 height 42
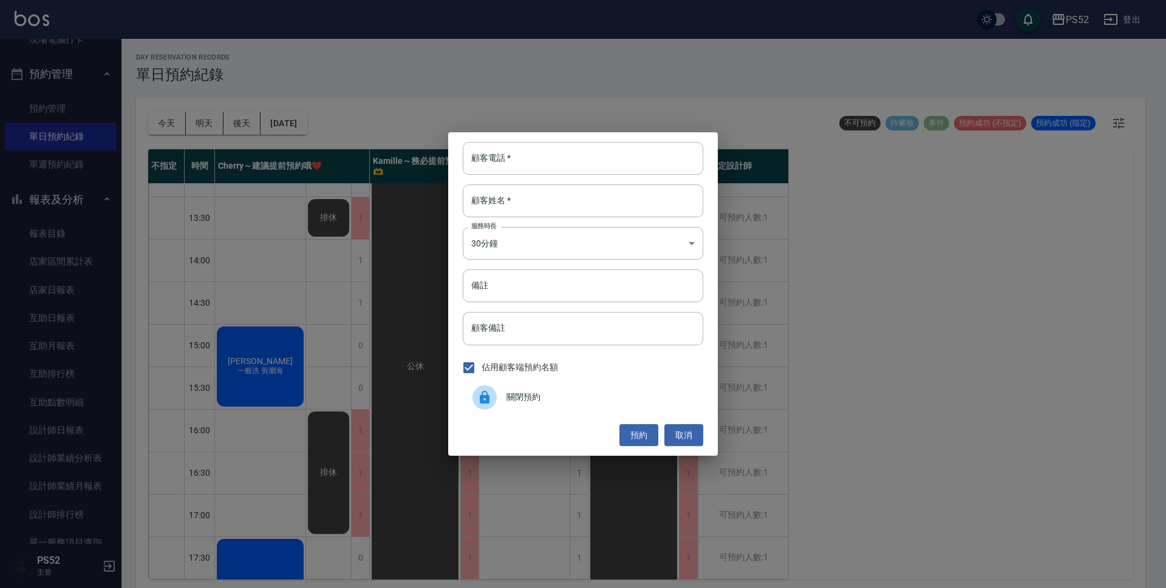
click at [519, 396] on span "關閉預約" at bounding box center [599, 397] width 187 height 13
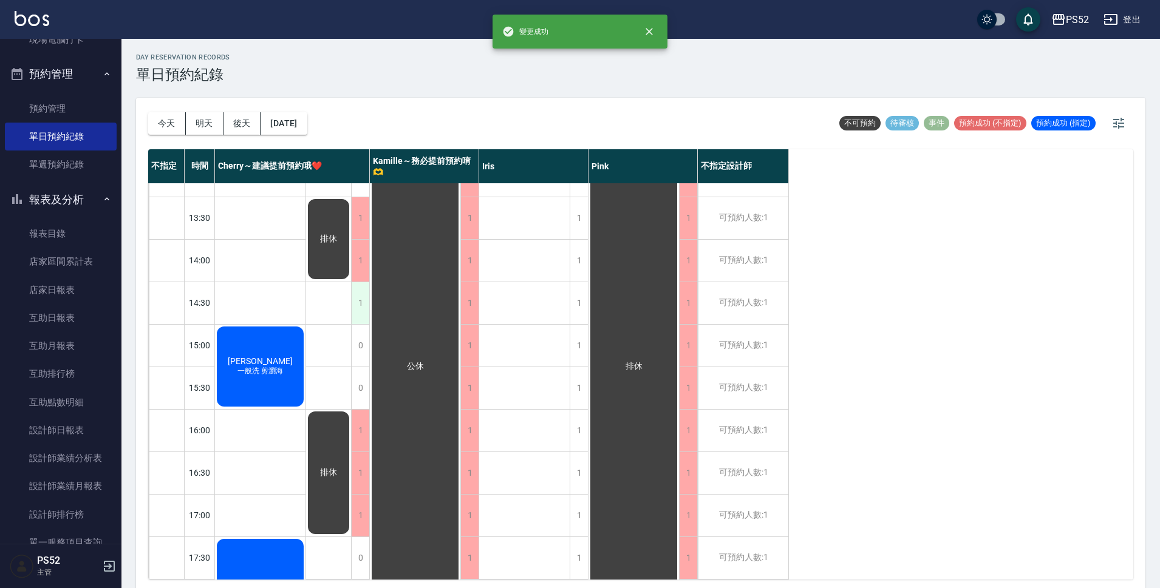
click at [358, 319] on div "1" at bounding box center [360, 303] width 18 height 42
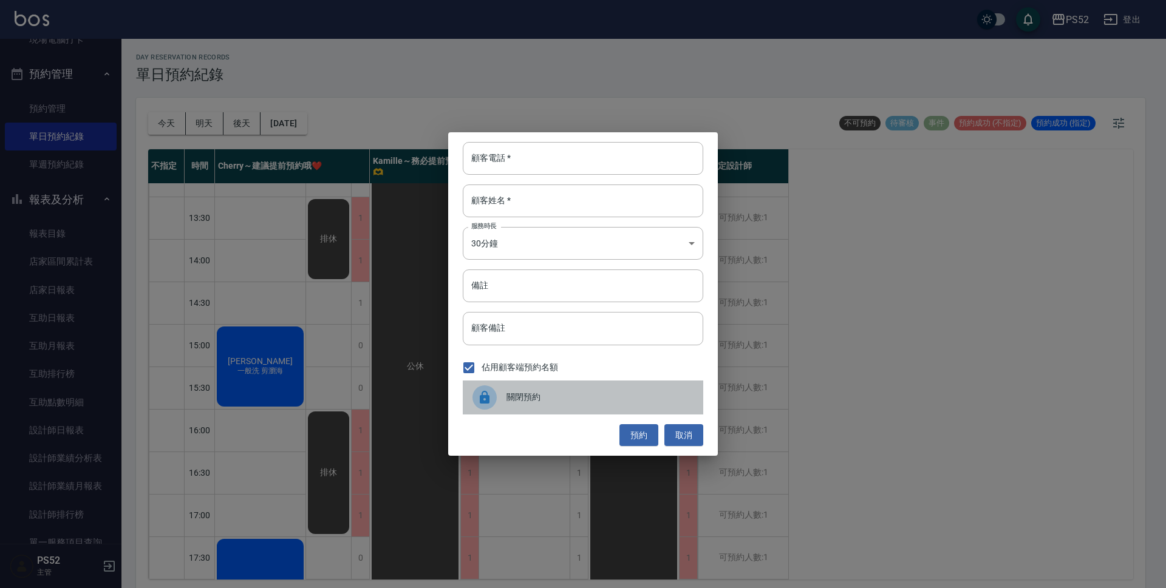
click at [526, 399] on span "關閉預約" at bounding box center [599, 397] width 187 height 13
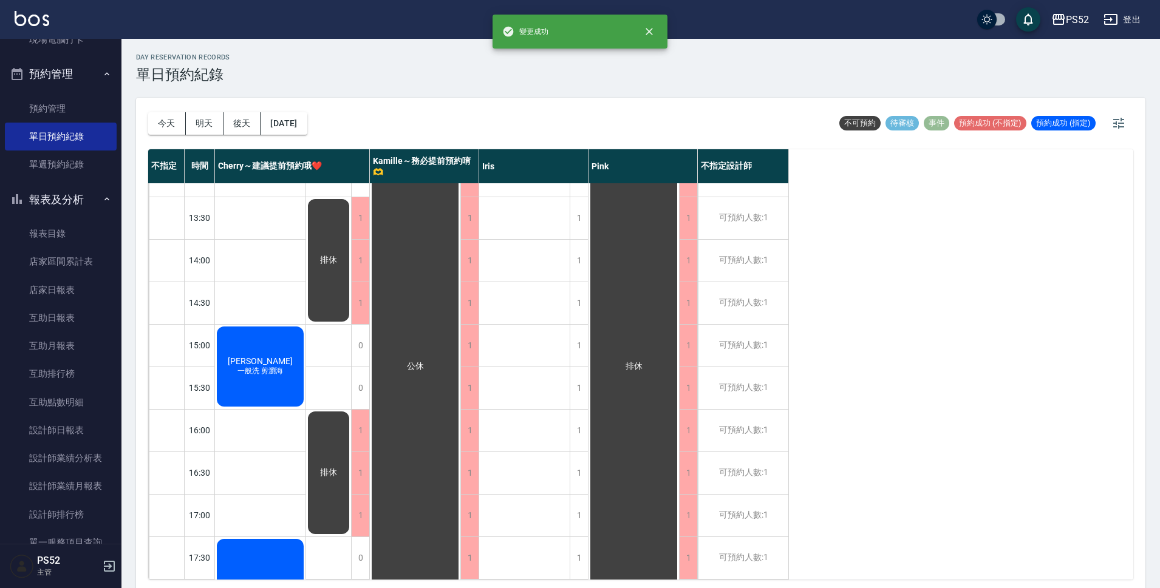
click at [475, 110] on div "[DATE] [DATE] [DATE] [DATE] 不可預約 待審核 事件 預約成功 (不指定) 預約成功 (指定)" at bounding box center [640, 124] width 985 height 52
